Goal: Subscribe to service/newsletter

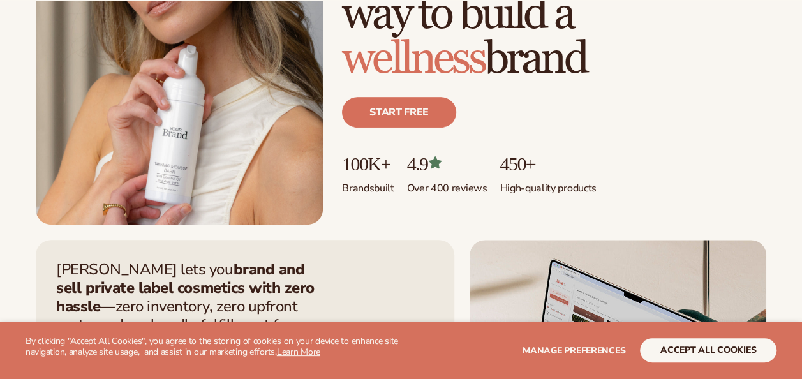
scroll to position [255, 0]
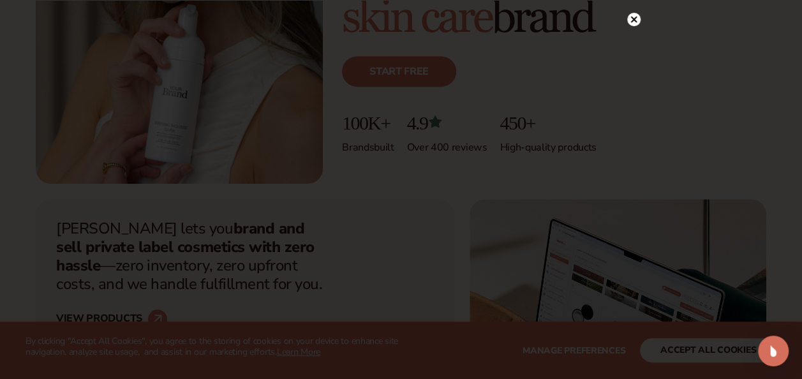
click at [633, 20] on icon at bounding box center [633, 19] width 13 height 13
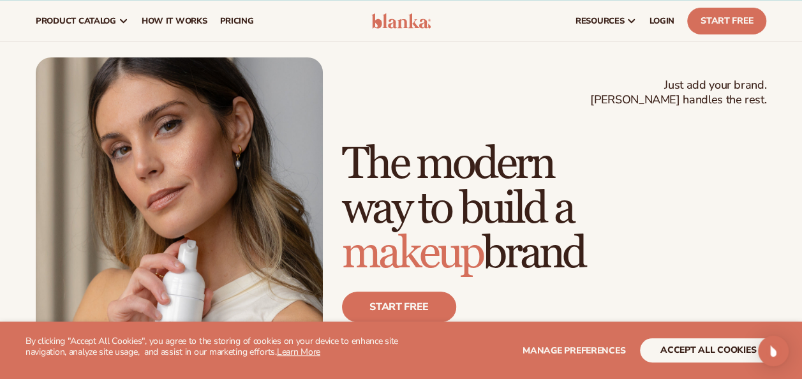
scroll to position [0, 0]
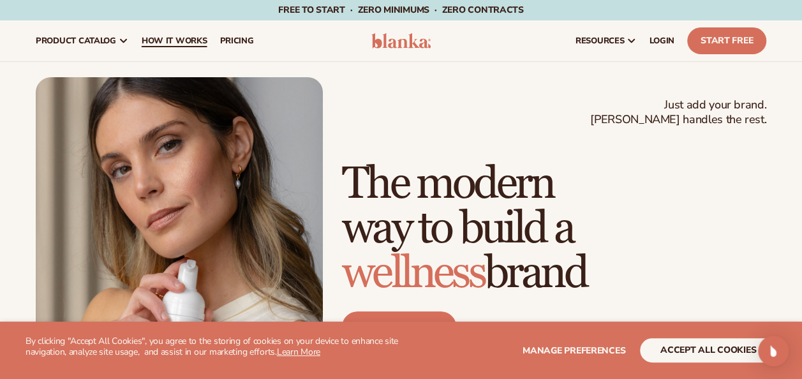
click at [193, 42] on span "How It Works" at bounding box center [175, 41] width 66 height 10
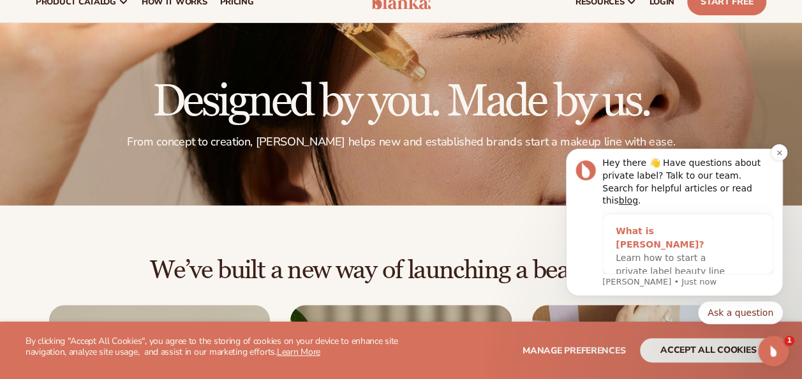
scroll to position [64, 0]
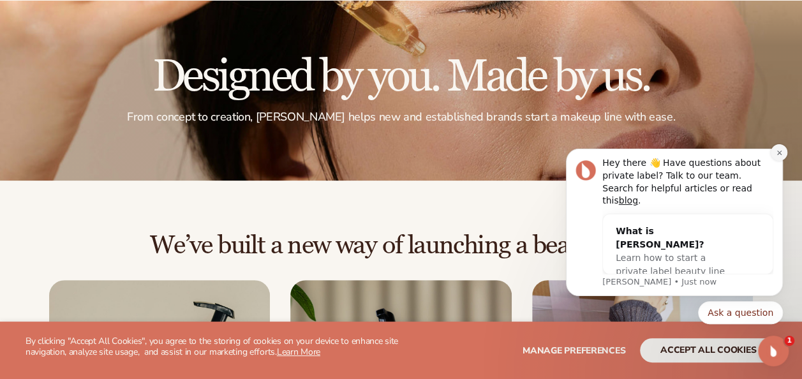
click at [779, 156] on icon "Dismiss notification" at bounding box center [779, 152] width 7 height 7
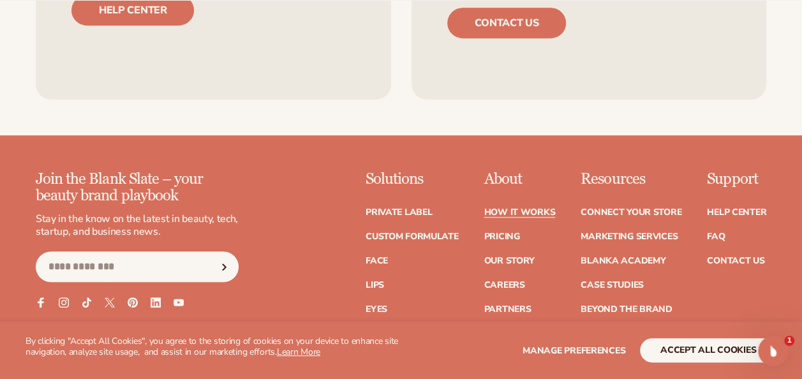
scroll to position [2744, 0]
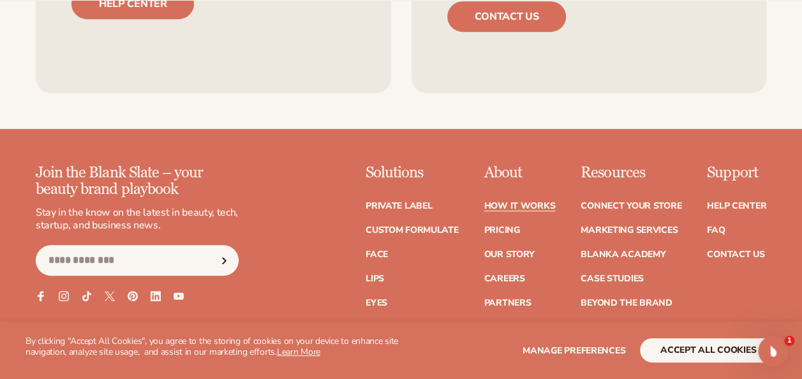
click at [154, 245] on input "Email" at bounding box center [137, 260] width 203 height 31
type input "**********"
click at [225, 258] on icon "Subscribe" at bounding box center [224, 261] width 3 height 6
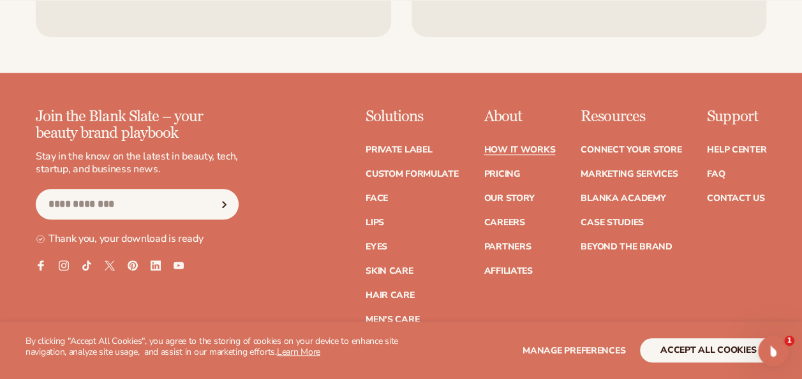
drag, startPoint x: 423, startPoint y: 296, endPoint x: 450, endPoint y: 301, distance: 27.9
click at [423, 340] on link "Accessories" at bounding box center [396, 344] width 61 height 9
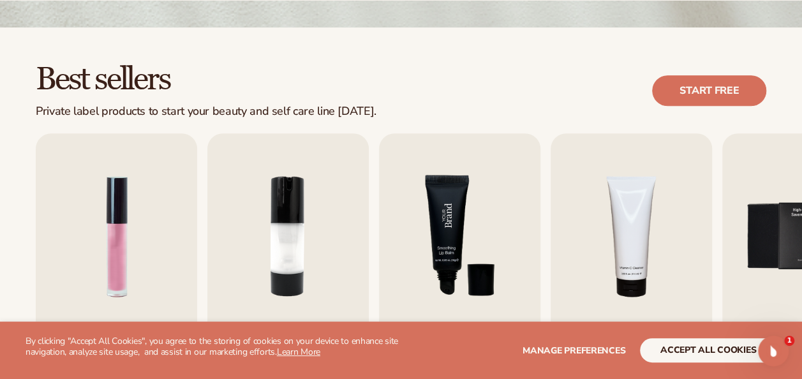
scroll to position [319, 0]
